Goal: Check status: Check status

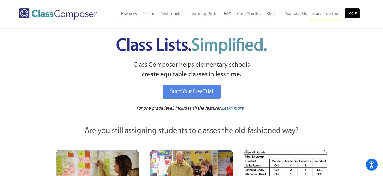
click at [350, 15] on link "Log In" at bounding box center [352, 13] width 15 height 11
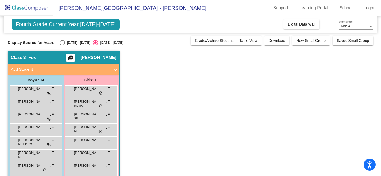
click at [63, 43] on div "Select an option" at bounding box center [62, 42] width 5 height 5
click at [62, 45] on input "[DATE] - [DATE]" at bounding box center [62, 45] width 0 height 0
radio input "true"
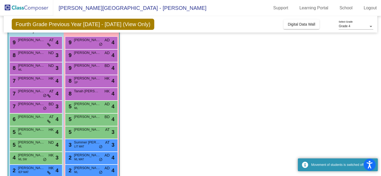
scroll to position [52, 0]
